Goal: Information Seeking & Learning: Learn about a topic

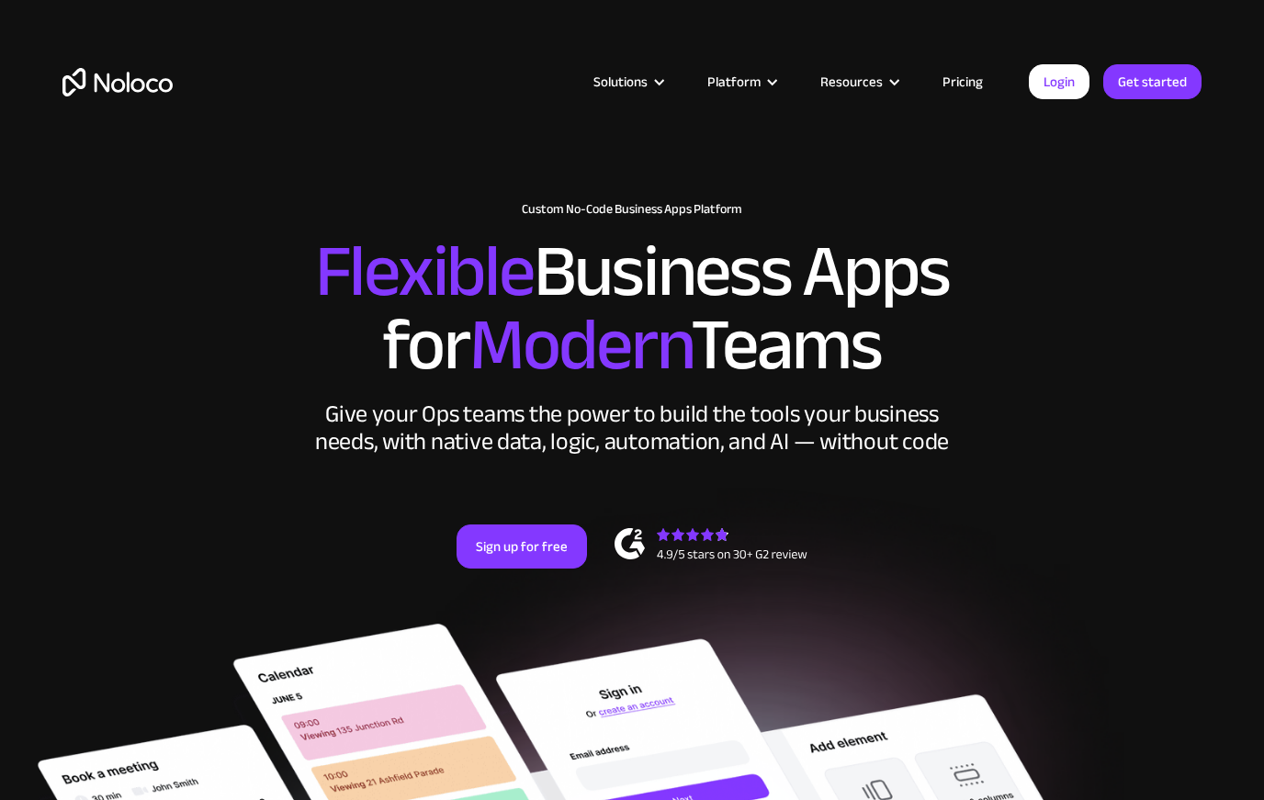
click at [956, 80] on link "Pricing" at bounding box center [963, 82] width 86 height 24
click at [648, 83] on div "Solutions" at bounding box center [620, 82] width 54 height 24
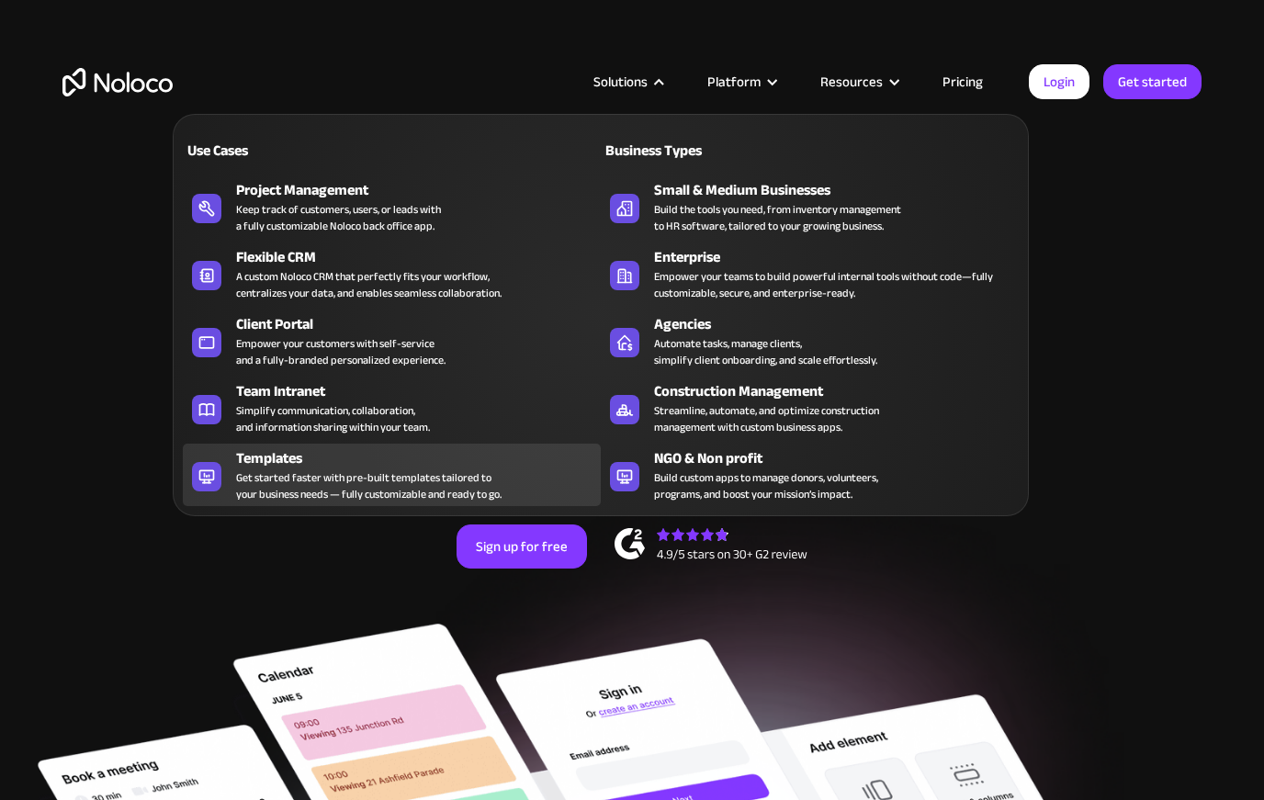
click at [339, 473] on div "Get started faster with pre-built templates tailored to your business needs — f…" at bounding box center [368, 485] width 265 height 33
